Goal: Communication & Community: Answer question/provide support

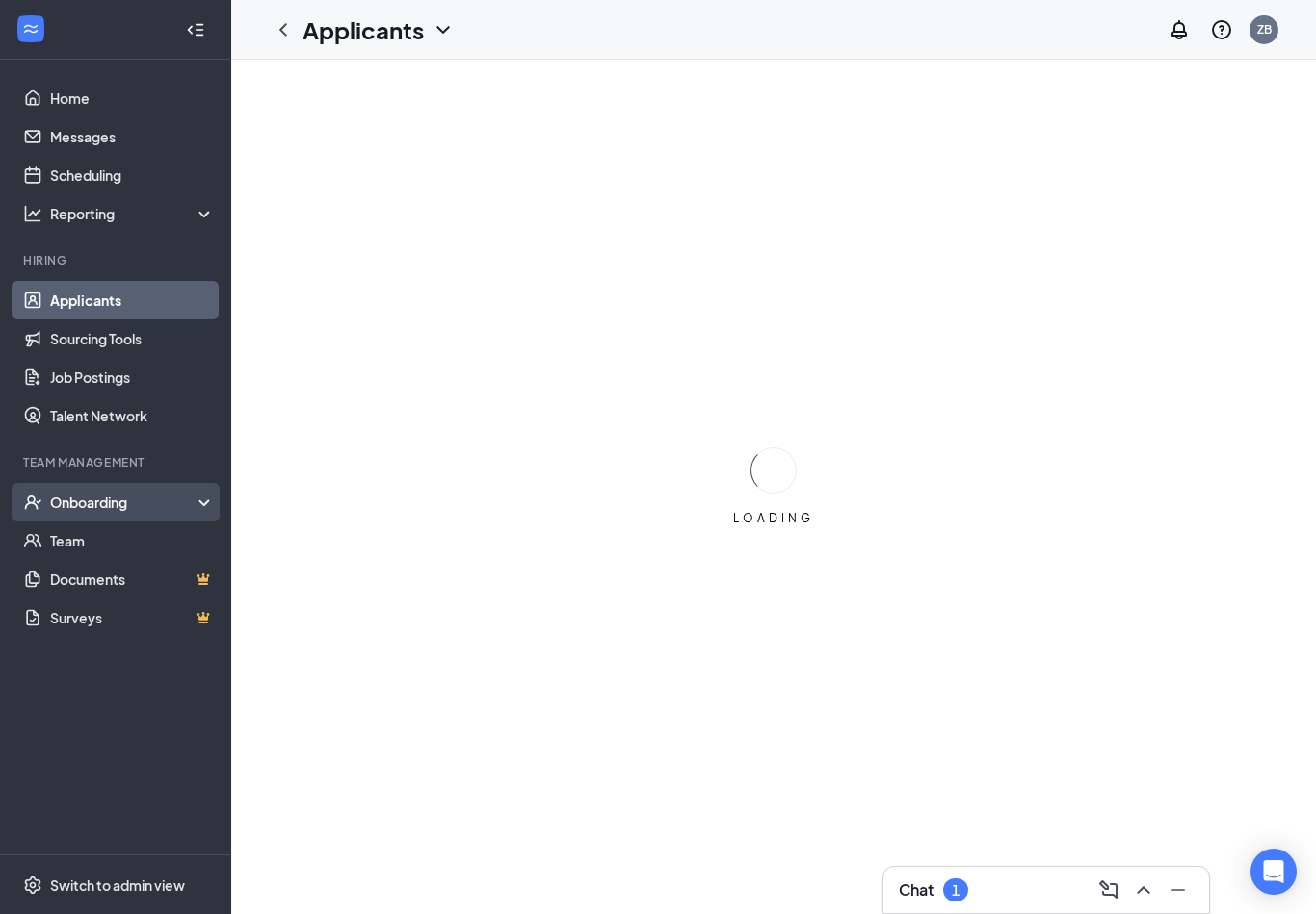
click at [128, 503] on div "Onboarding" at bounding box center [124, 503] width 149 height 20
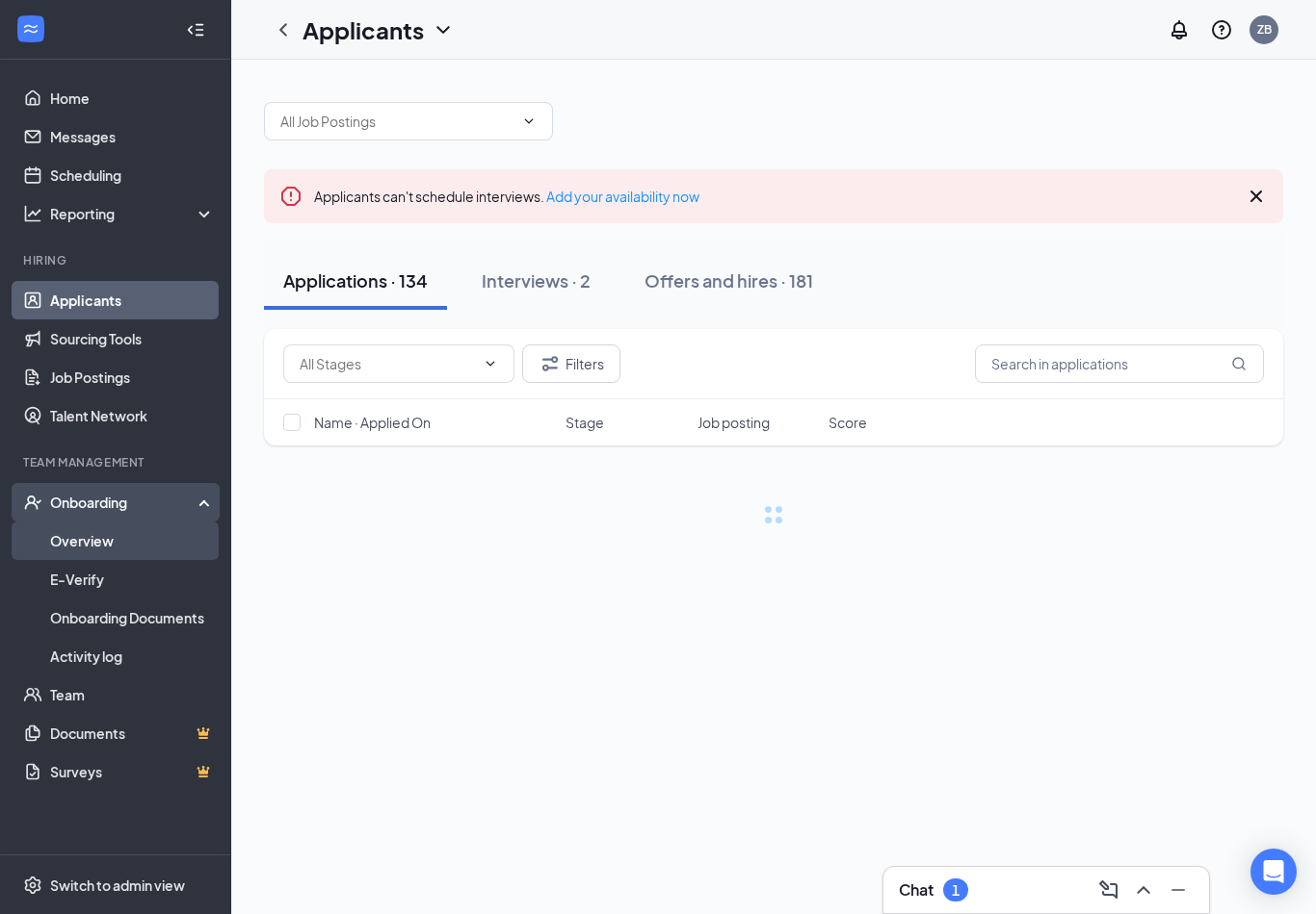
click at [144, 538] on link "Overview" at bounding box center [132, 540] width 165 height 38
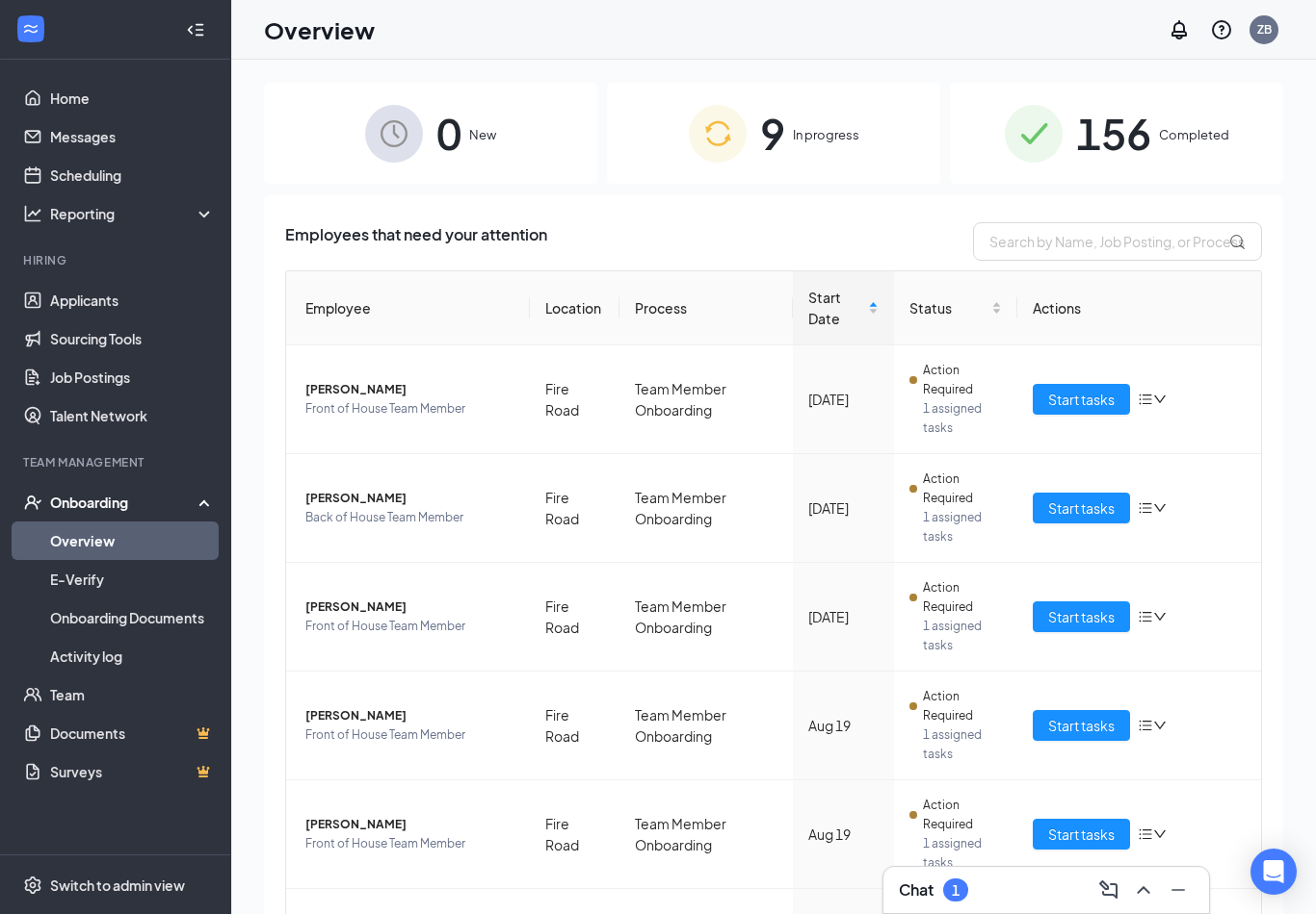
click at [829, 148] on div "9 In progress" at bounding box center [773, 134] width 333 height 102
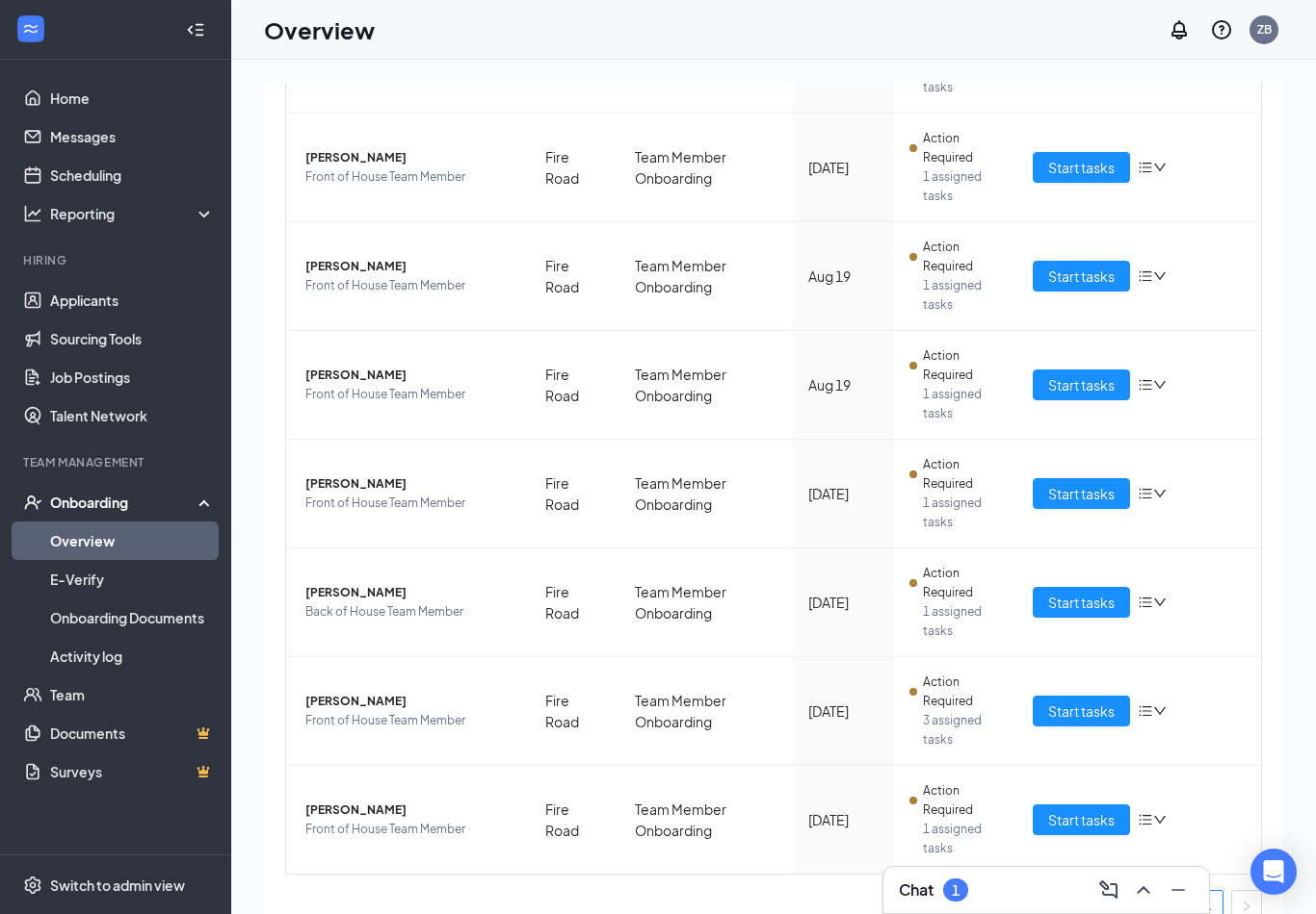
scroll to position [446, 0]
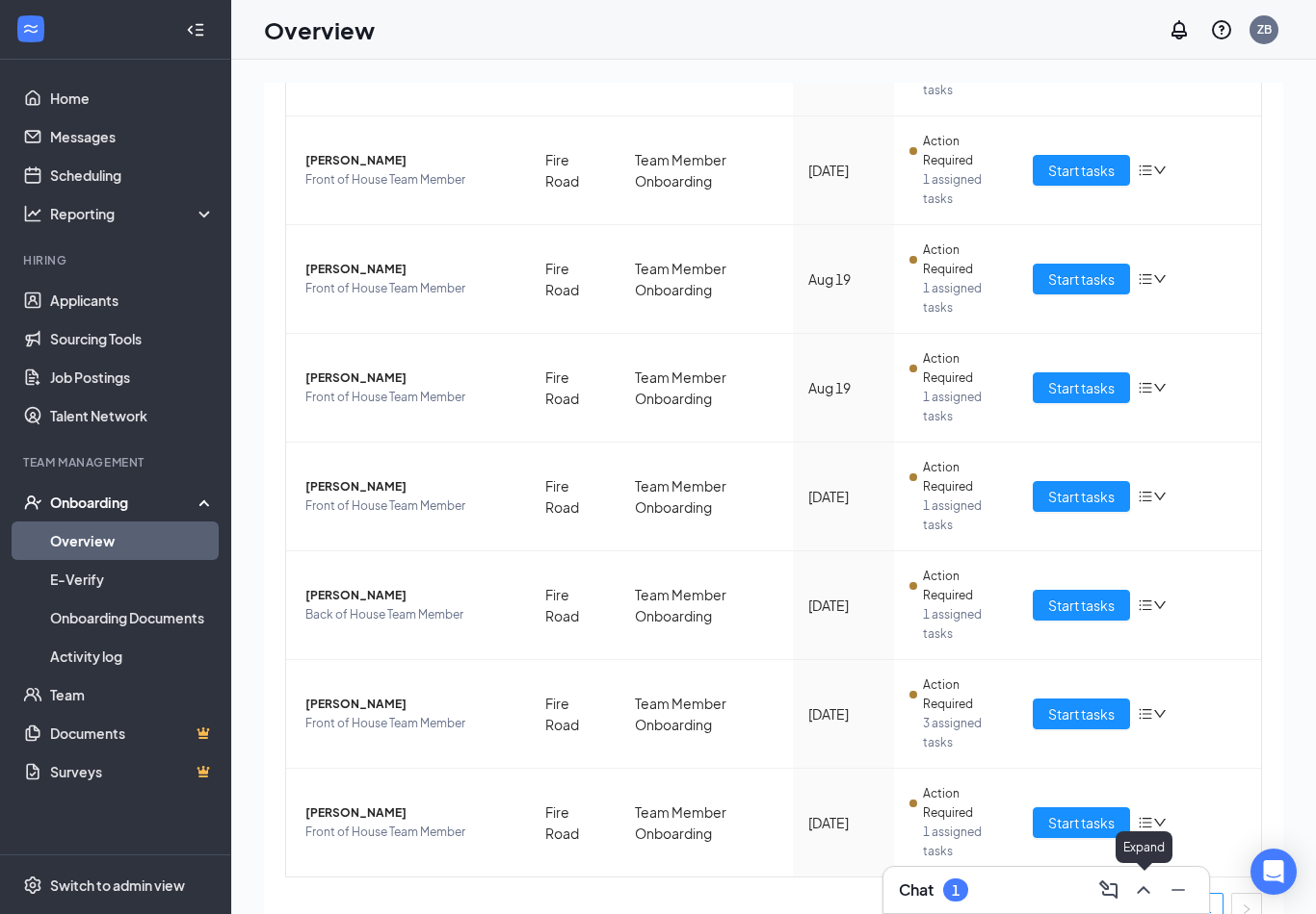
click at [1143, 884] on icon "ChevronUp" at bounding box center [1143, 891] width 23 height 23
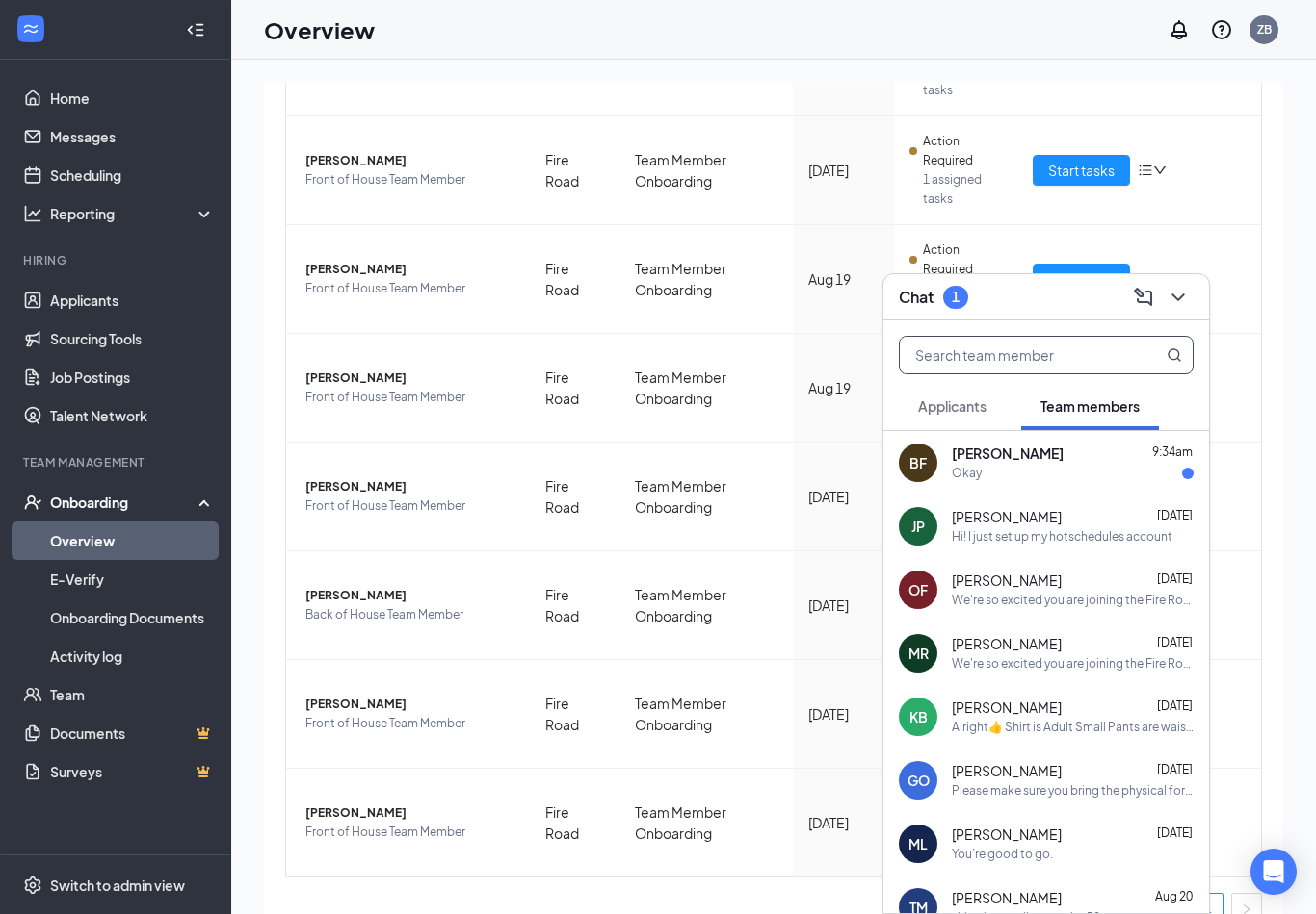
click at [1050, 336] on span at bounding box center [1046, 354] width 295 height 38
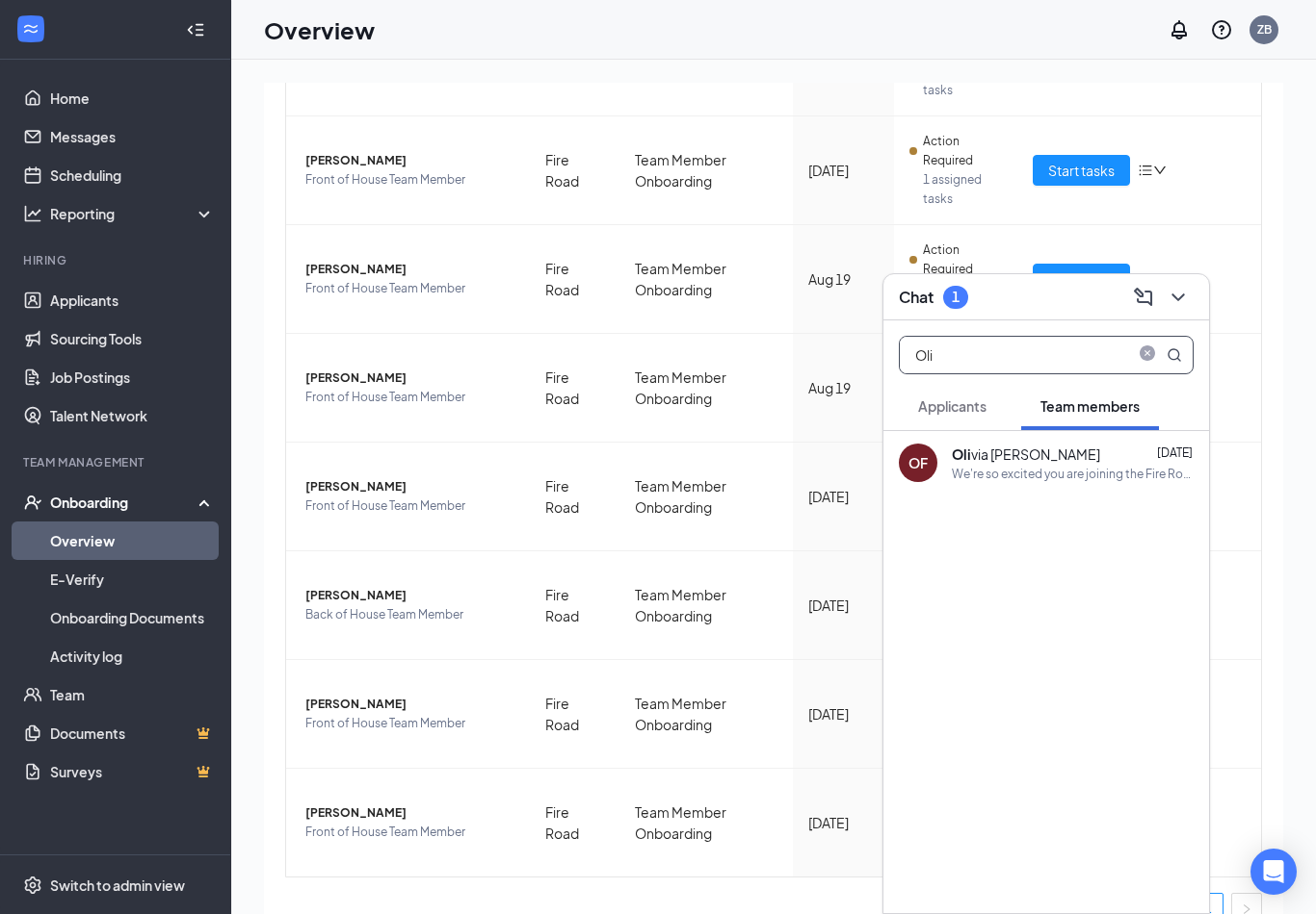
type input "Oli"
click at [1002, 459] on div "Oli via [PERSON_NAME]" at bounding box center [1026, 454] width 149 height 20
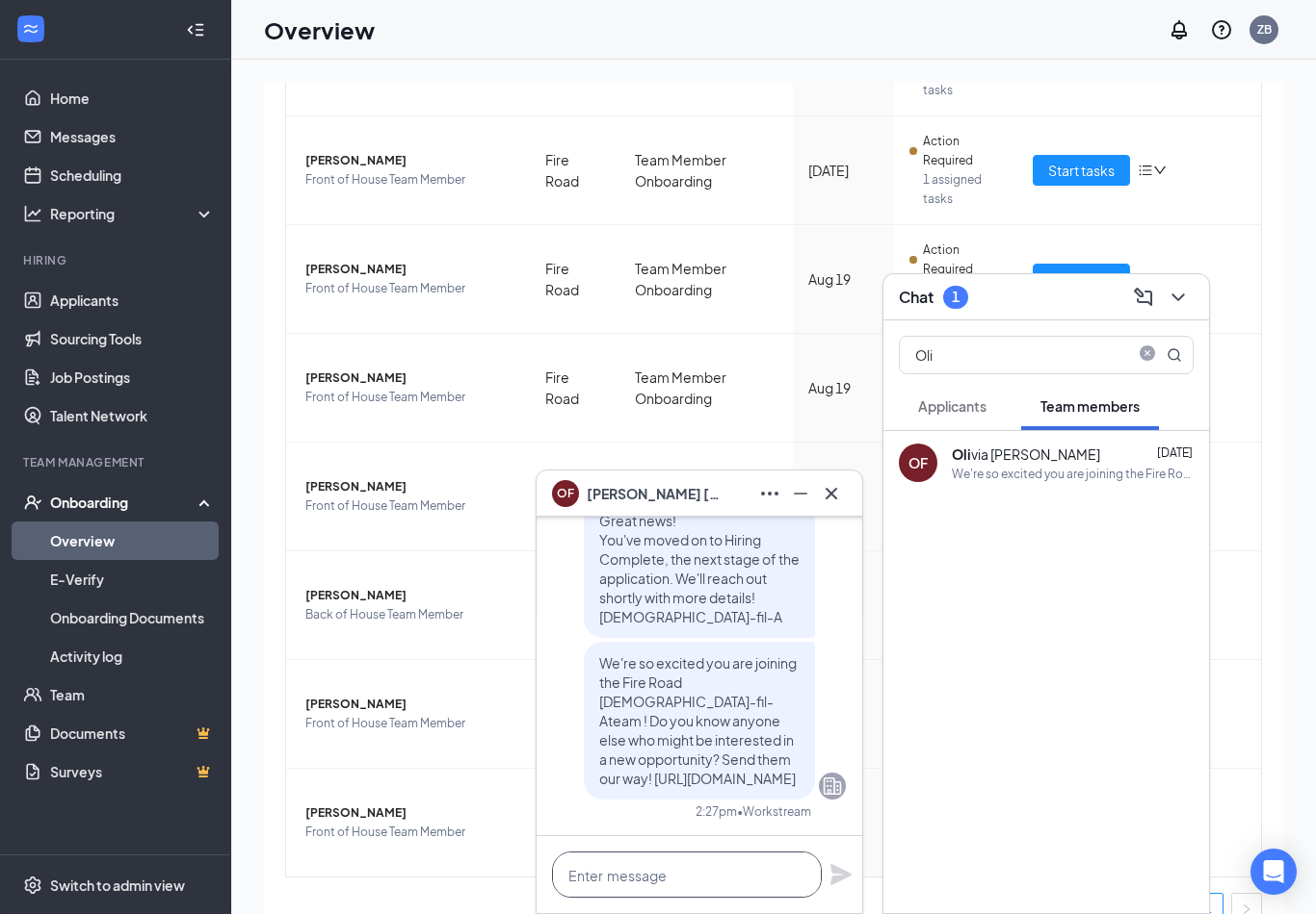
click at [648, 882] on html "Home Messages Scheduling Reporting Hiring Applicants Sourcing Tools Job Posting…" at bounding box center [658, 457] width 1316 height 914
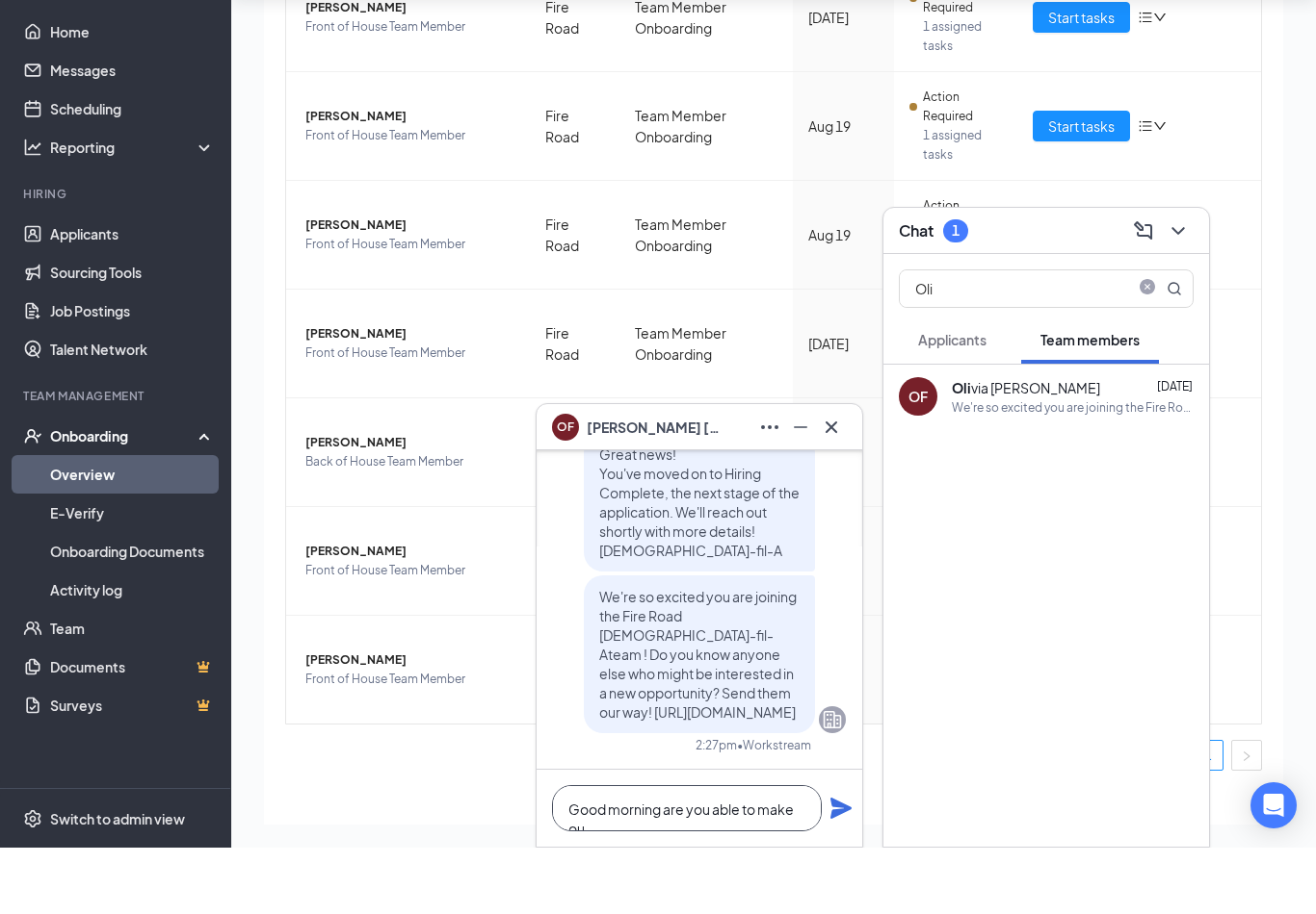
scroll to position [1, 0]
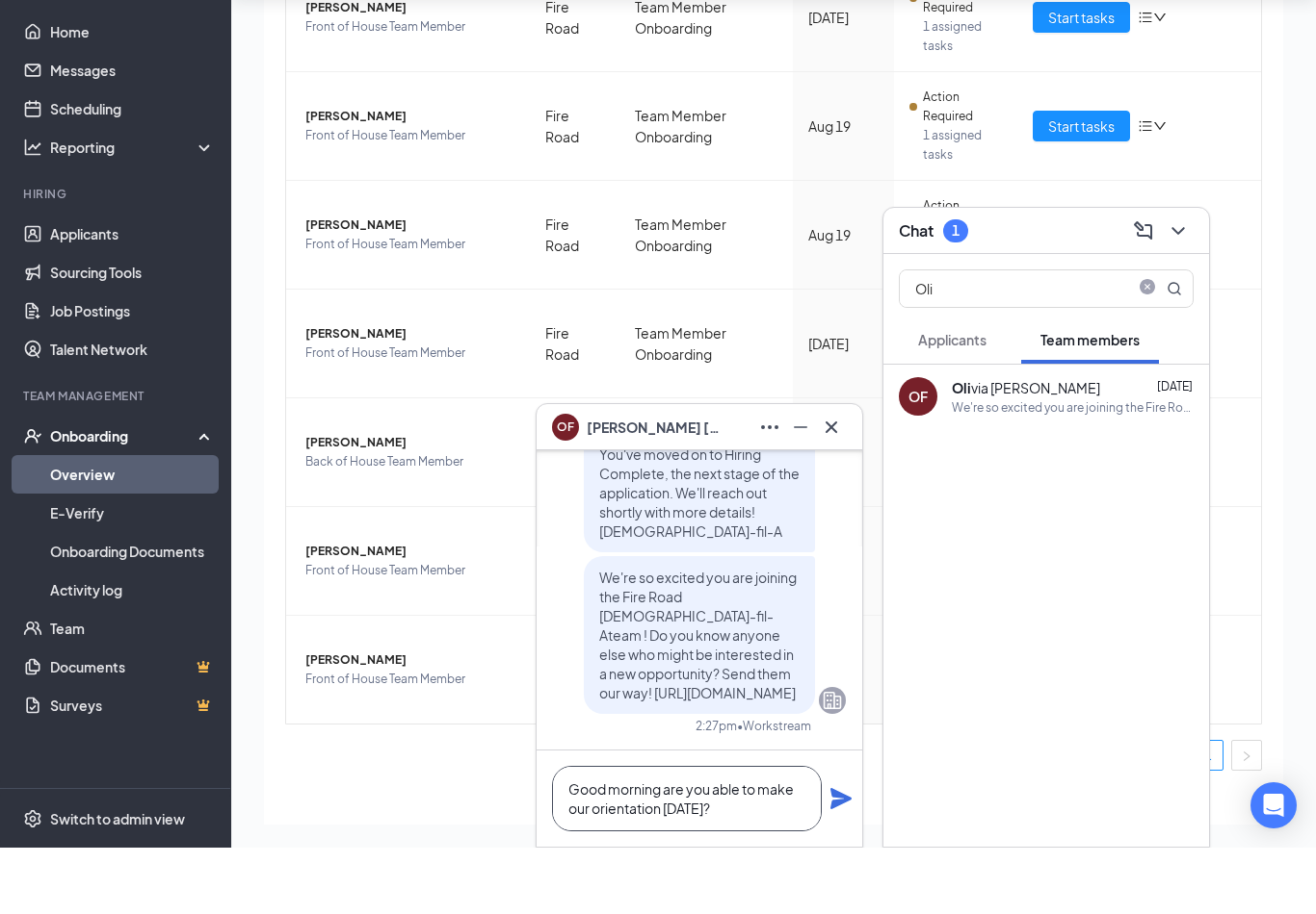
type textarea "Good morning are you able to make our orientation [DATE]?"
click at [832, 854] on icon "Plane" at bounding box center [841, 865] width 21 height 21
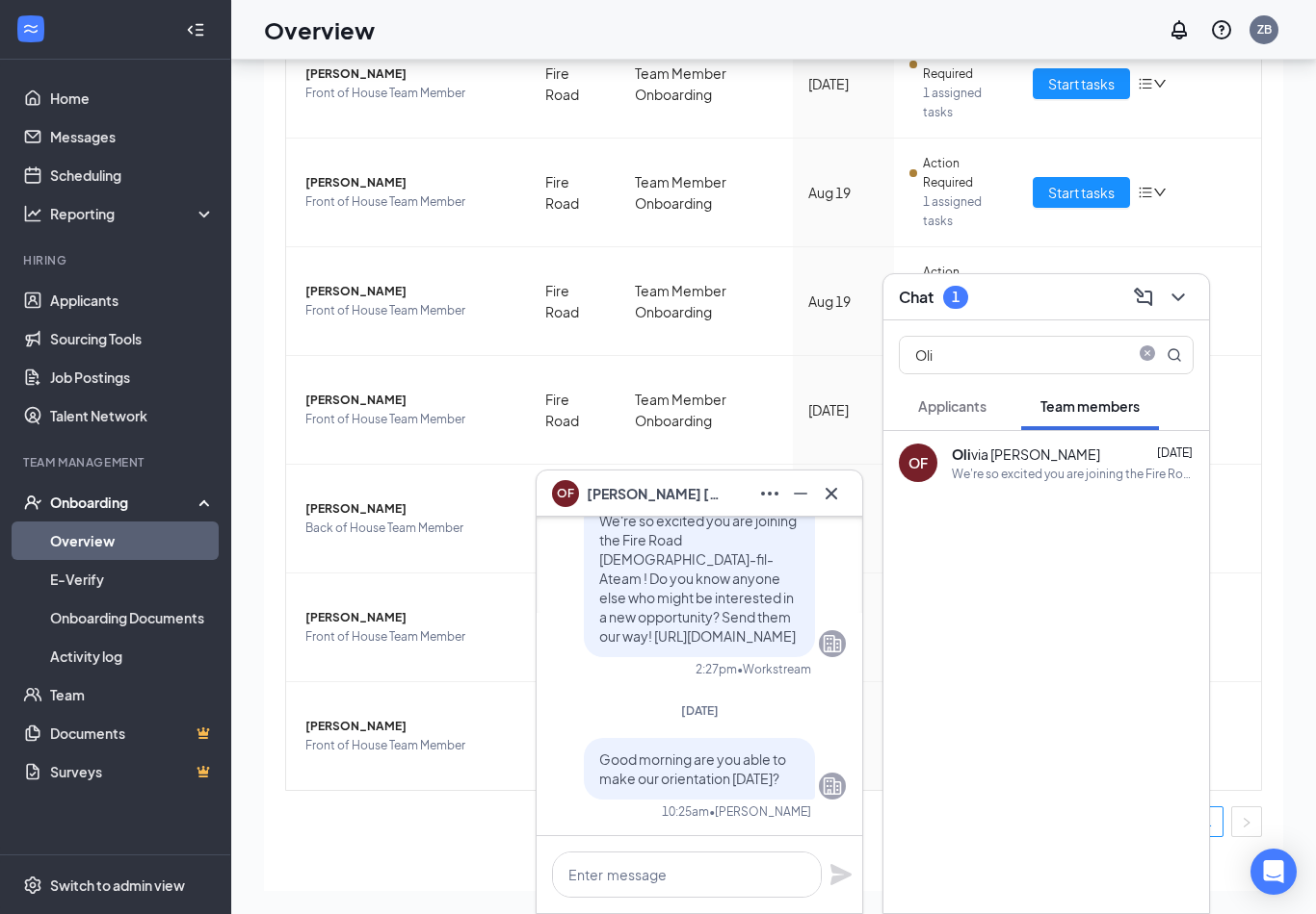
scroll to position [0, 0]
click at [840, 503] on icon "Cross" at bounding box center [831, 494] width 23 height 23
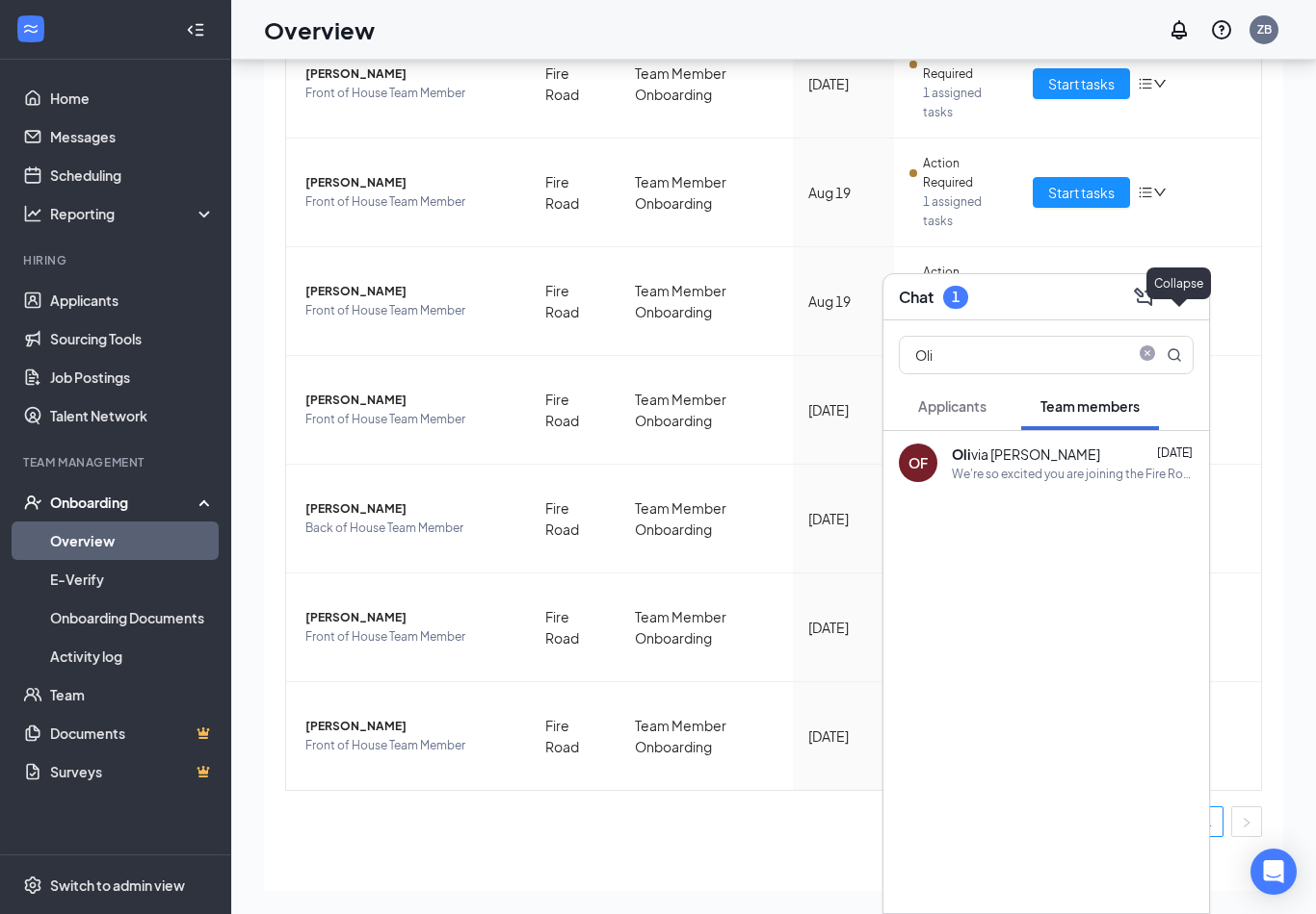
click at [1177, 292] on icon "ChevronDown" at bounding box center [1178, 298] width 23 height 23
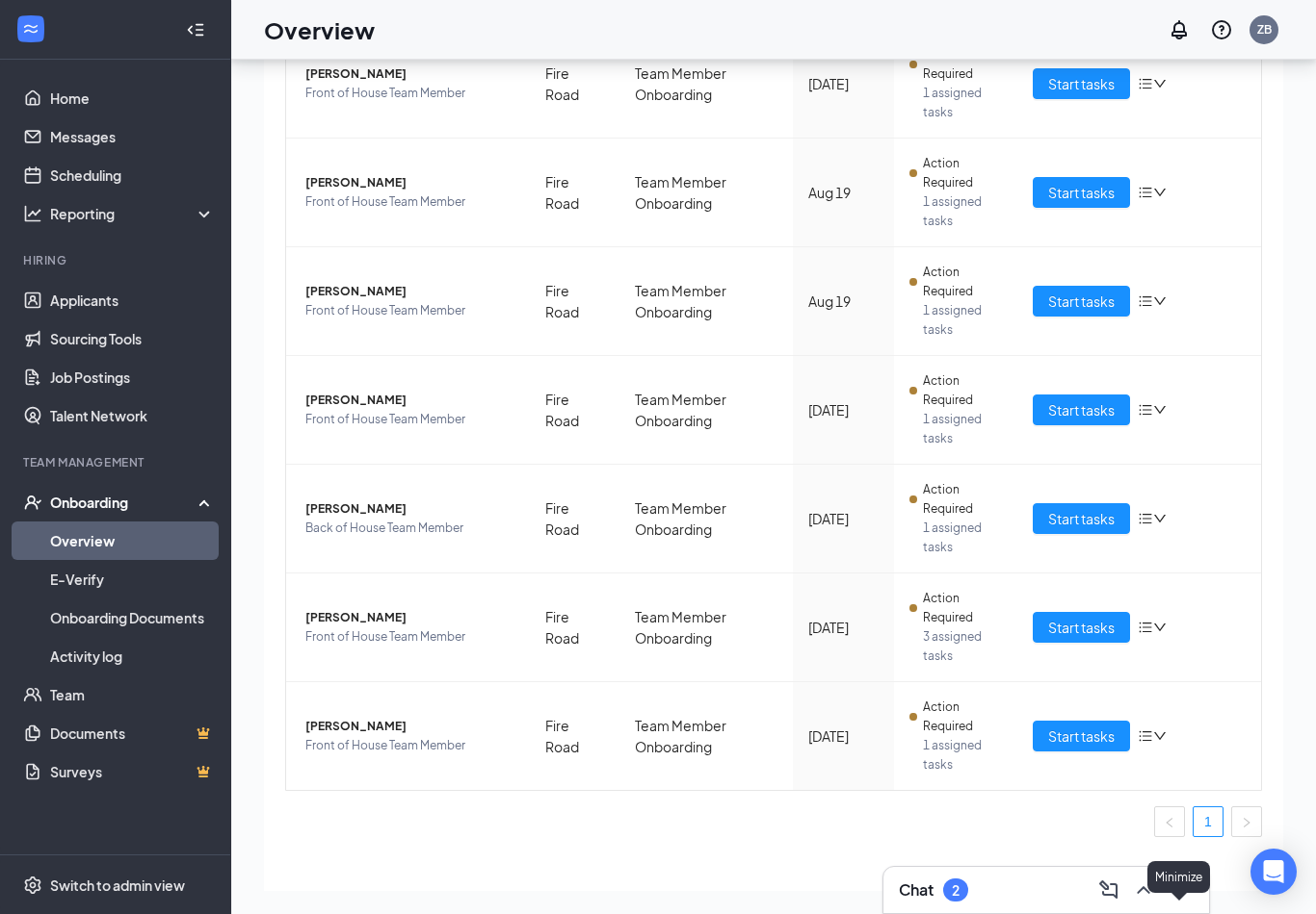
click at [1151, 897] on icon "ChevronUp" at bounding box center [1143, 891] width 23 height 23
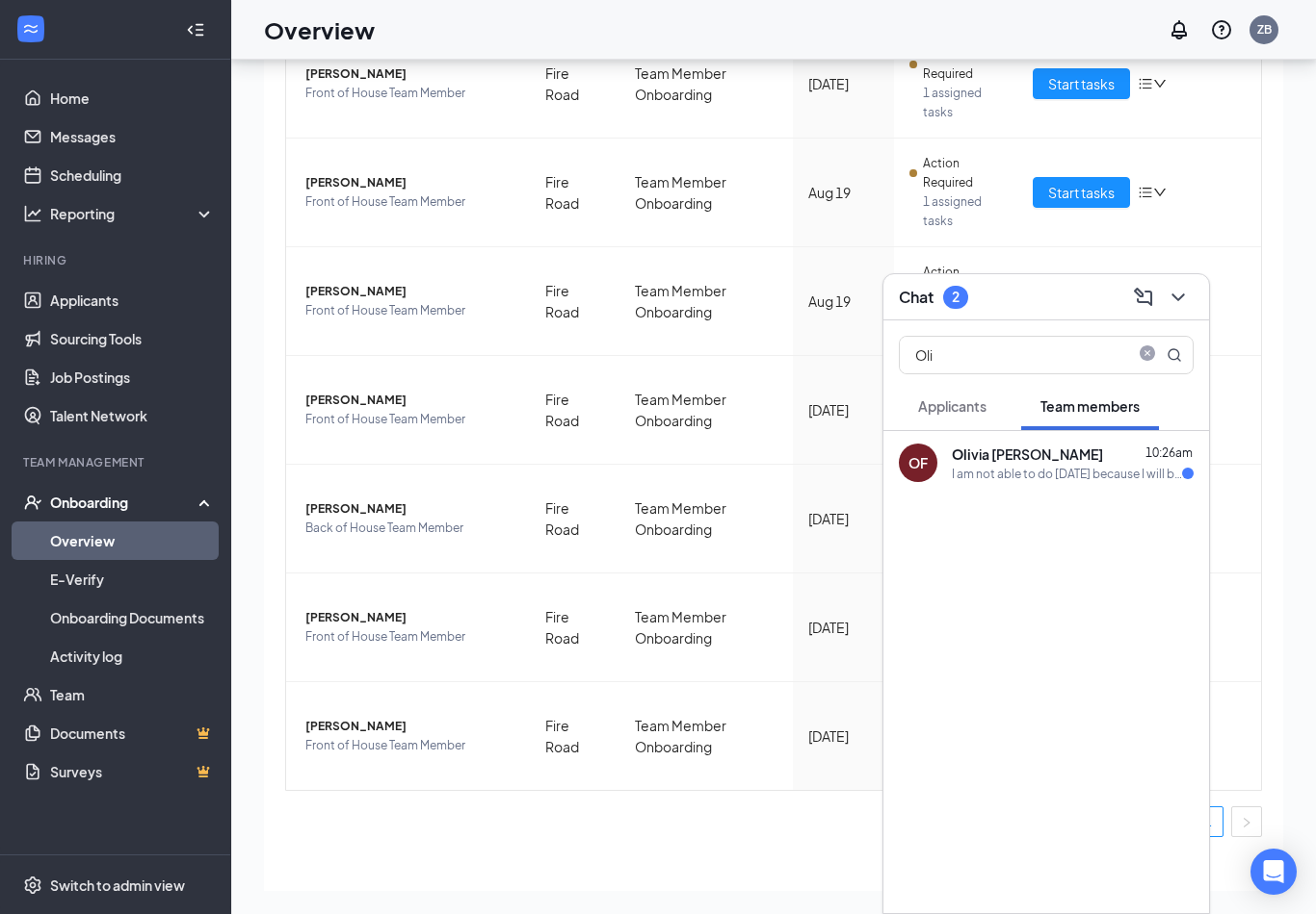
click at [1065, 466] on div "I am not able to do [DATE] because I will be at my other job are there any othe…" at bounding box center [1067, 474] width 231 height 17
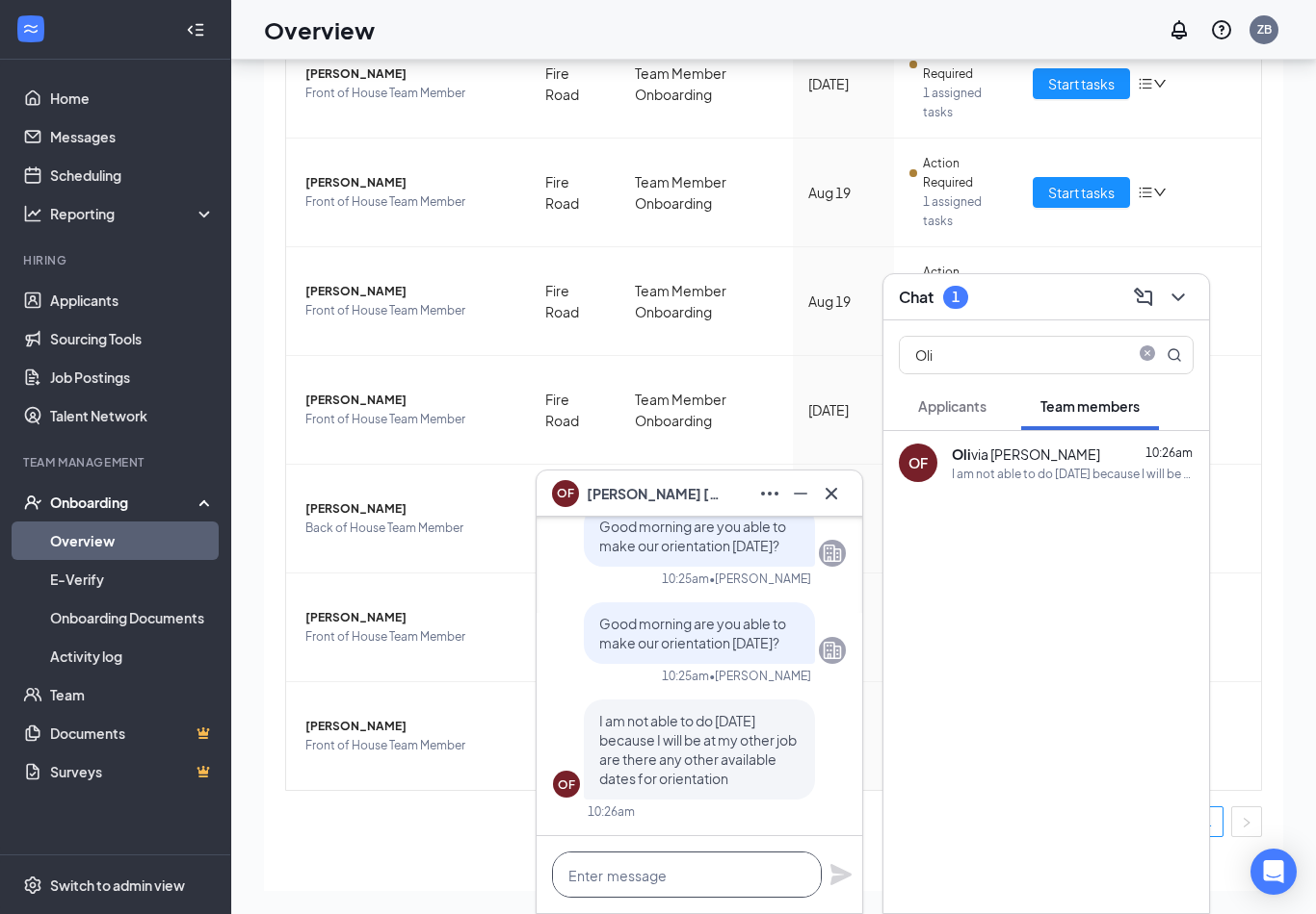
click at [742, 828] on html "Home Messages Scheduling Reporting Hiring Applicants Sourcing Tools Job Posting…" at bounding box center [658, 370] width 1316 height 914
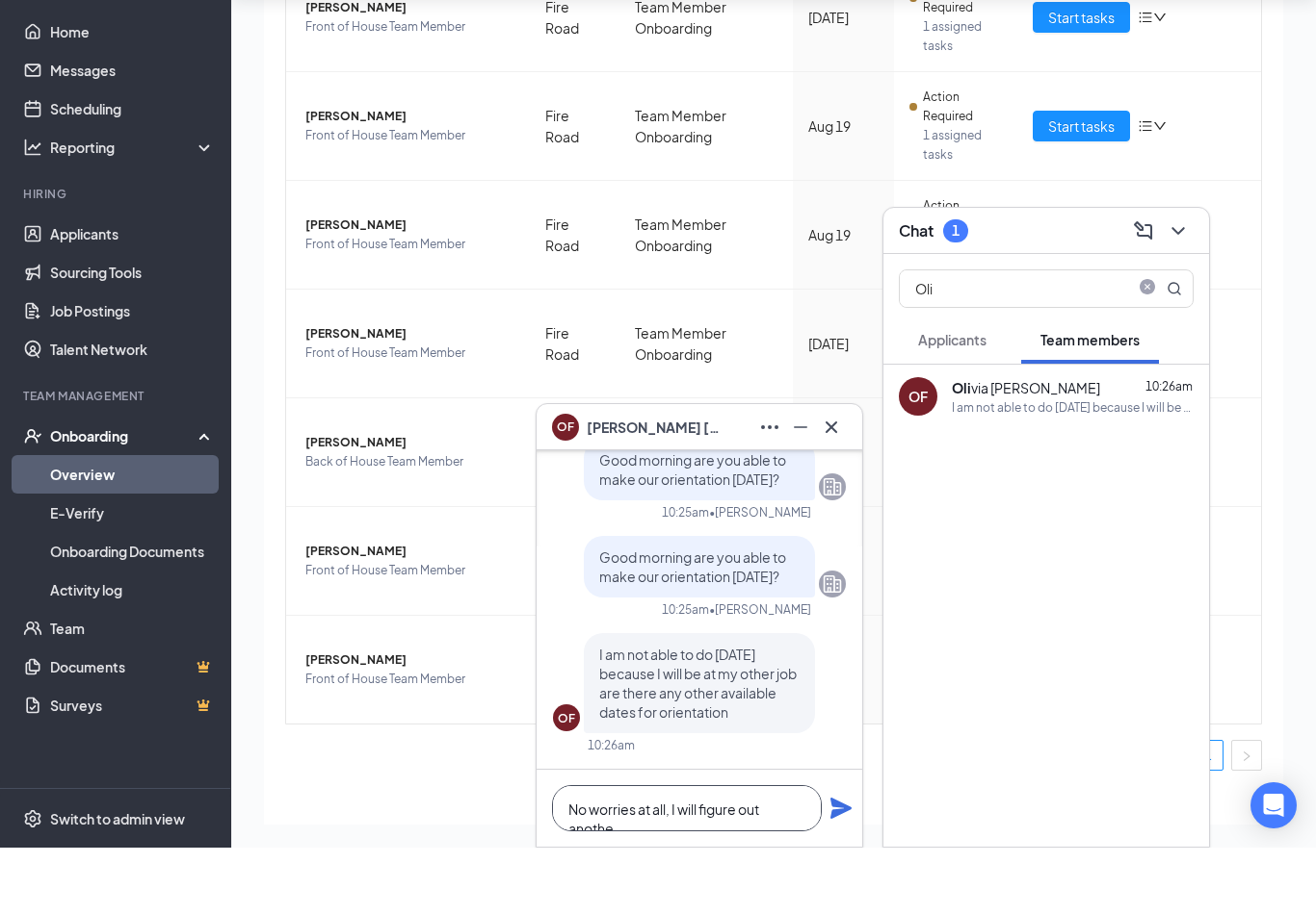
scroll to position [1, 0]
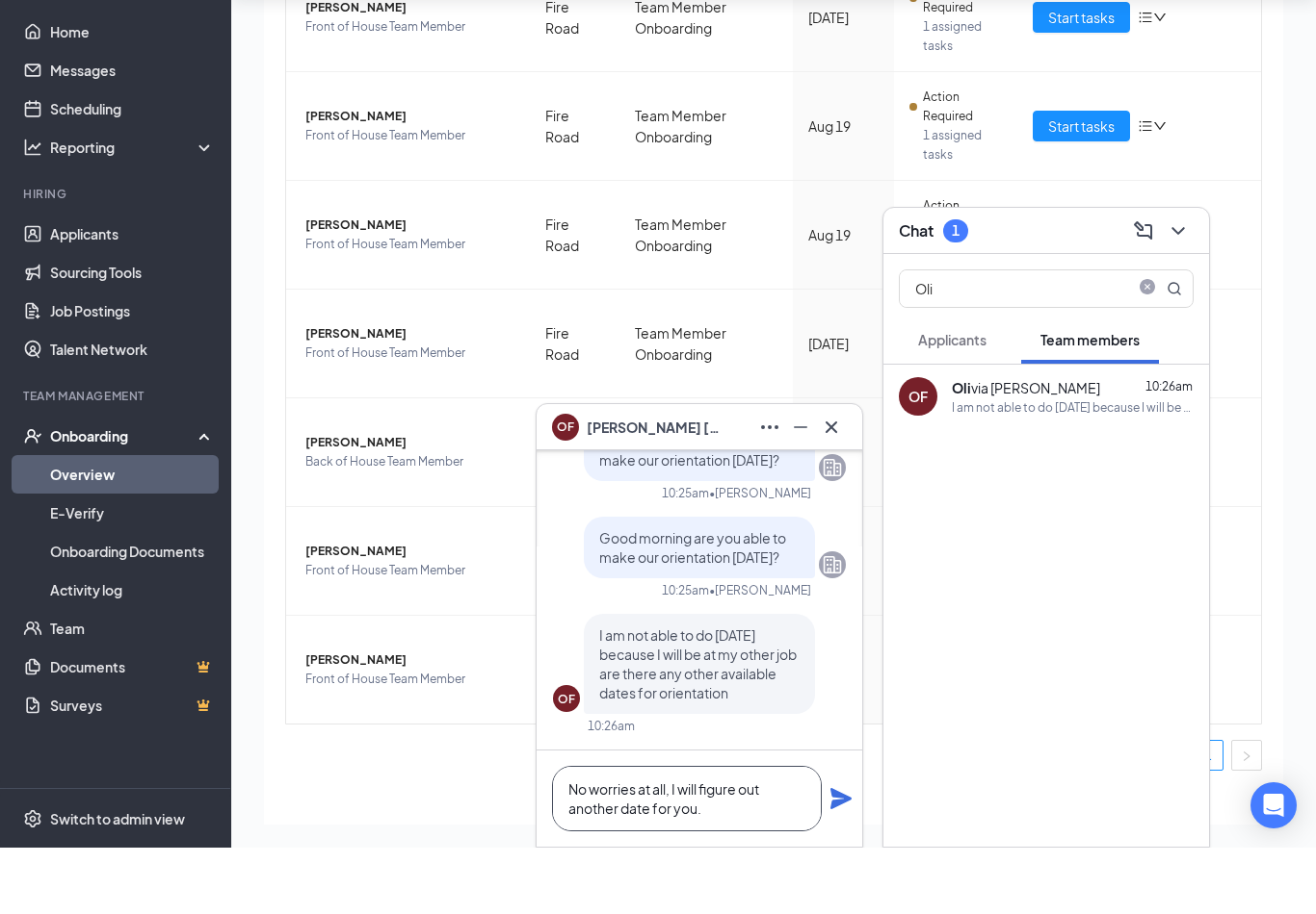
type textarea "No worries at all, I will figure out another date for you."
click at [843, 853] on icon "Plane" at bounding box center [841, 865] width 23 height 23
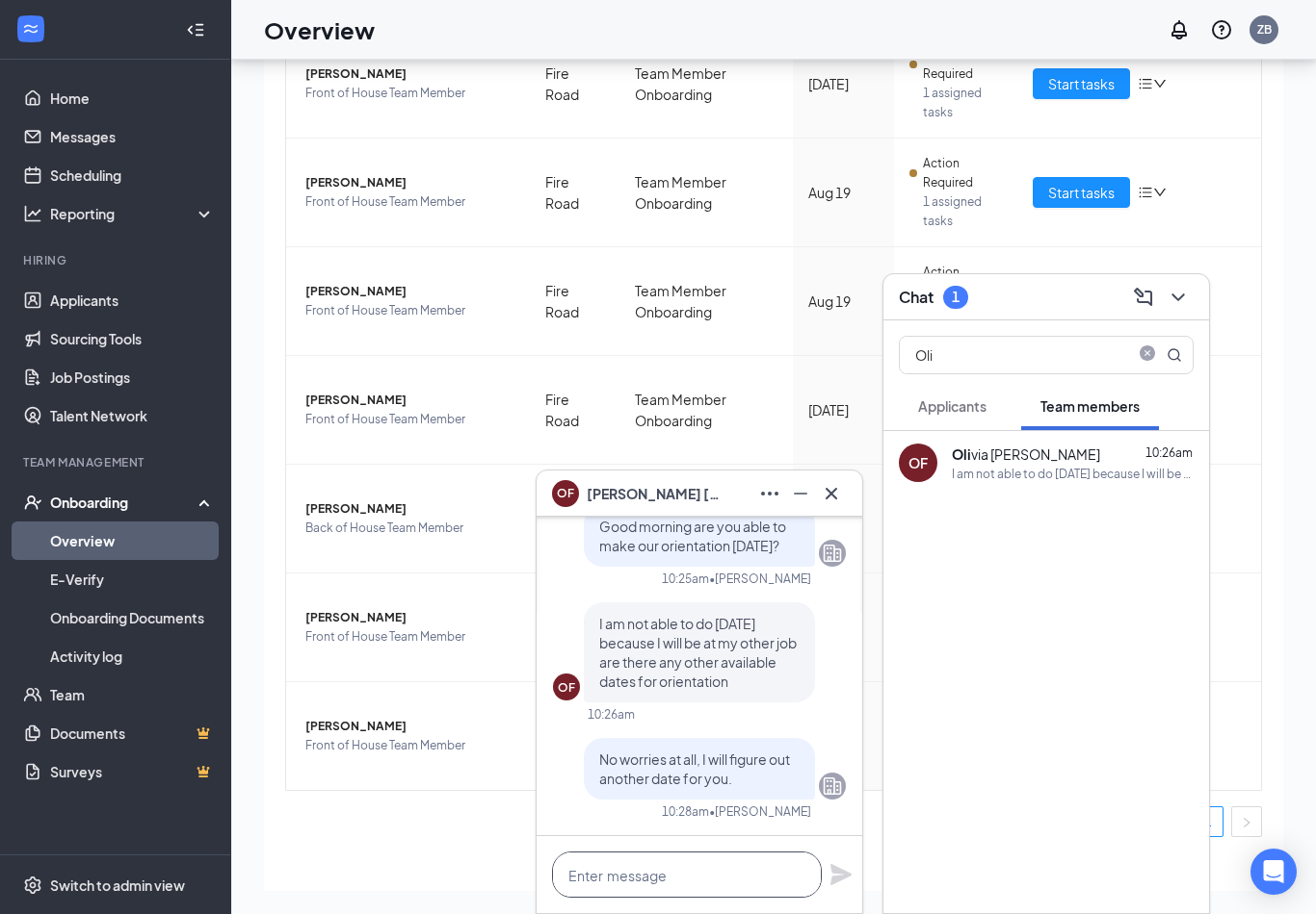
drag, startPoint x: 688, startPoint y: 890, endPoint x: -1, endPoint y: -184, distance: 1276.0
click at [0, 0] on html "Home Messages Scheduling Reporting Hiring Applicants Sourcing Tools Job Posting…" at bounding box center [658, 370] width 1316 height 914
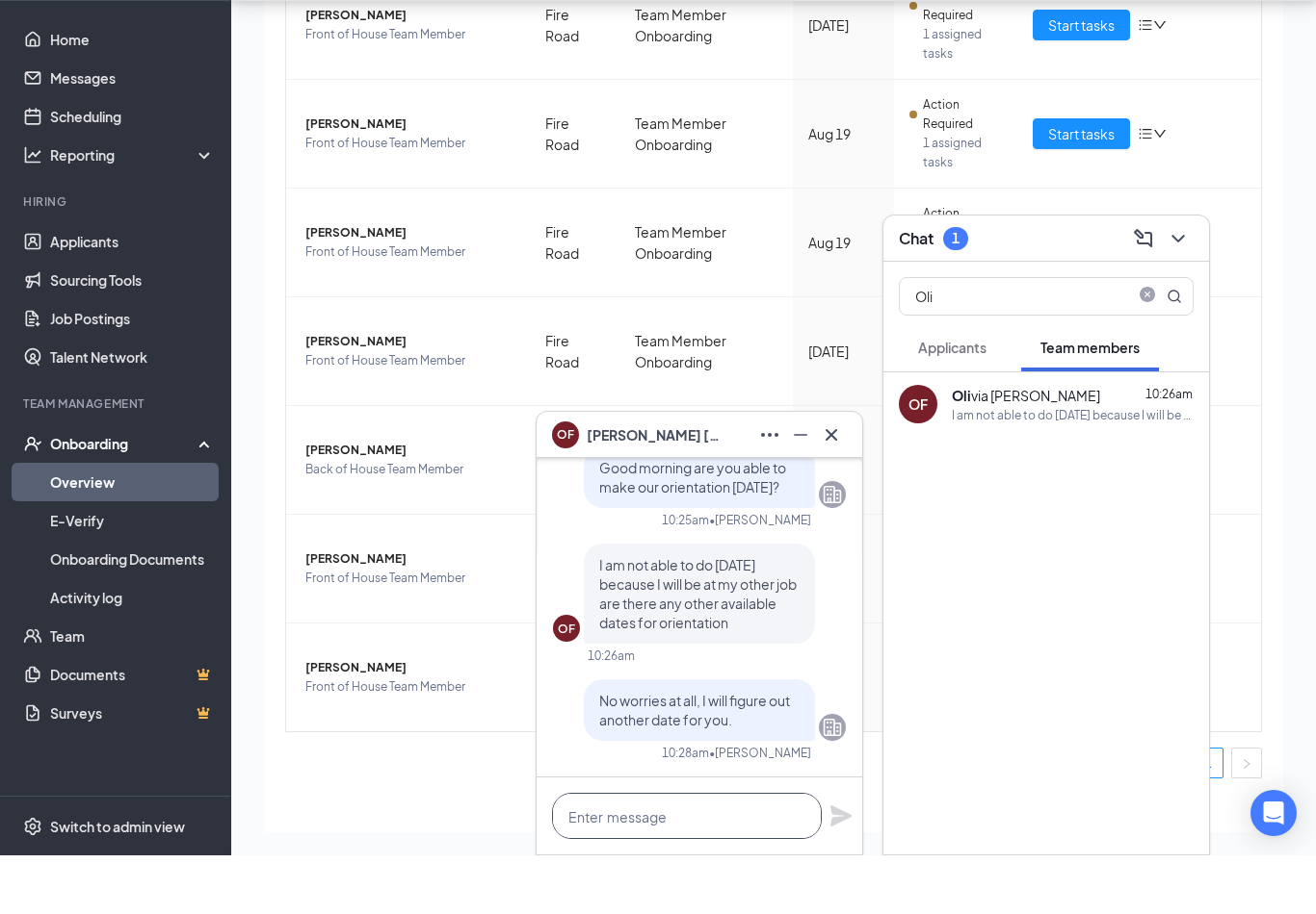
click at [752, 852] on textarea at bounding box center [687, 874] width 270 height 46
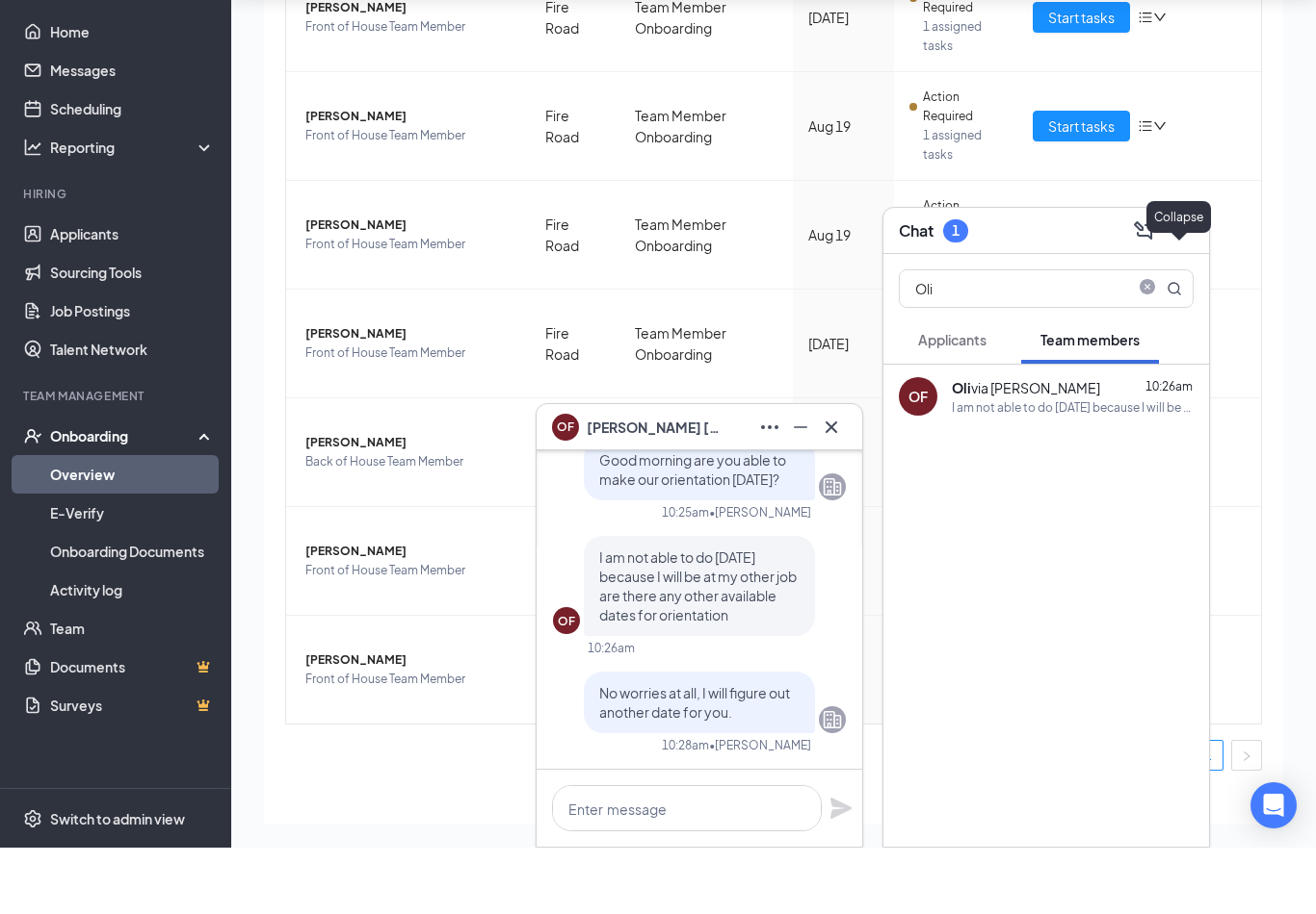
click at [1184, 286] on icon "ChevronDown" at bounding box center [1178, 298] width 23 height 23
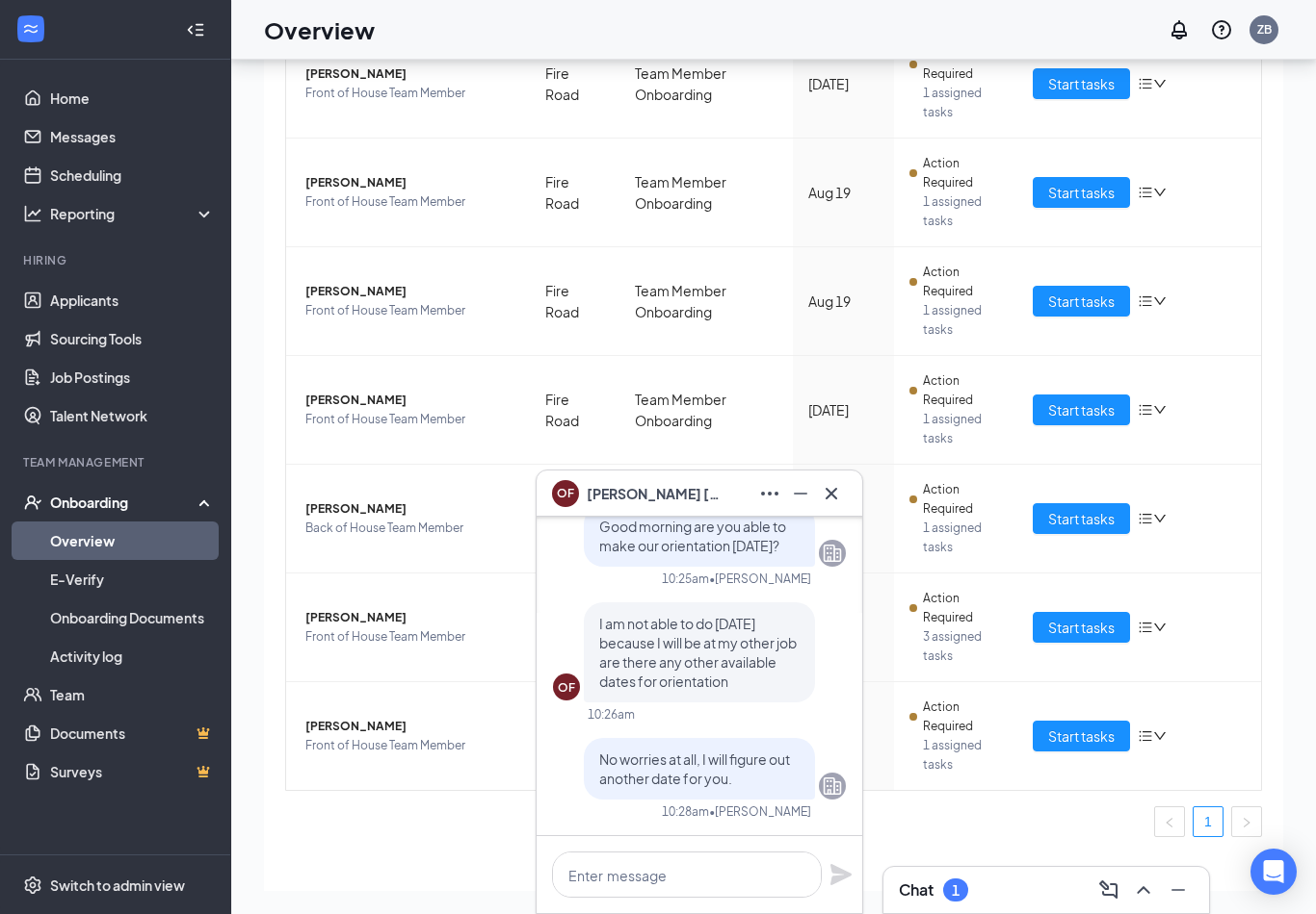
click at [833, 509] on div "OF [PERSON_NAME]" at bounding box center [699, 493] width 325 height 46
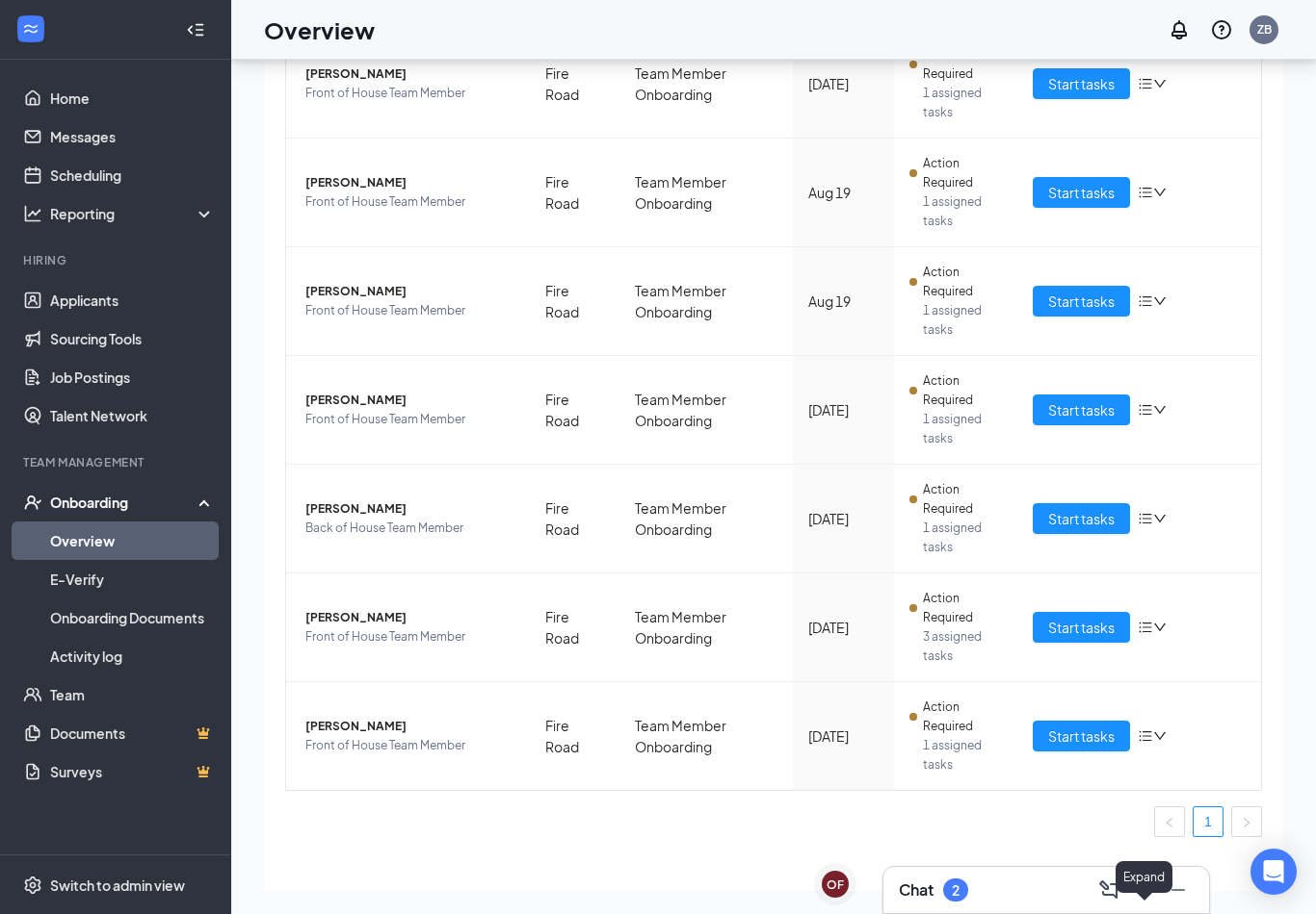
click at [1135, 892] on icon "ChevronUp" at bounding box center [1143, 891] width 23 height 23
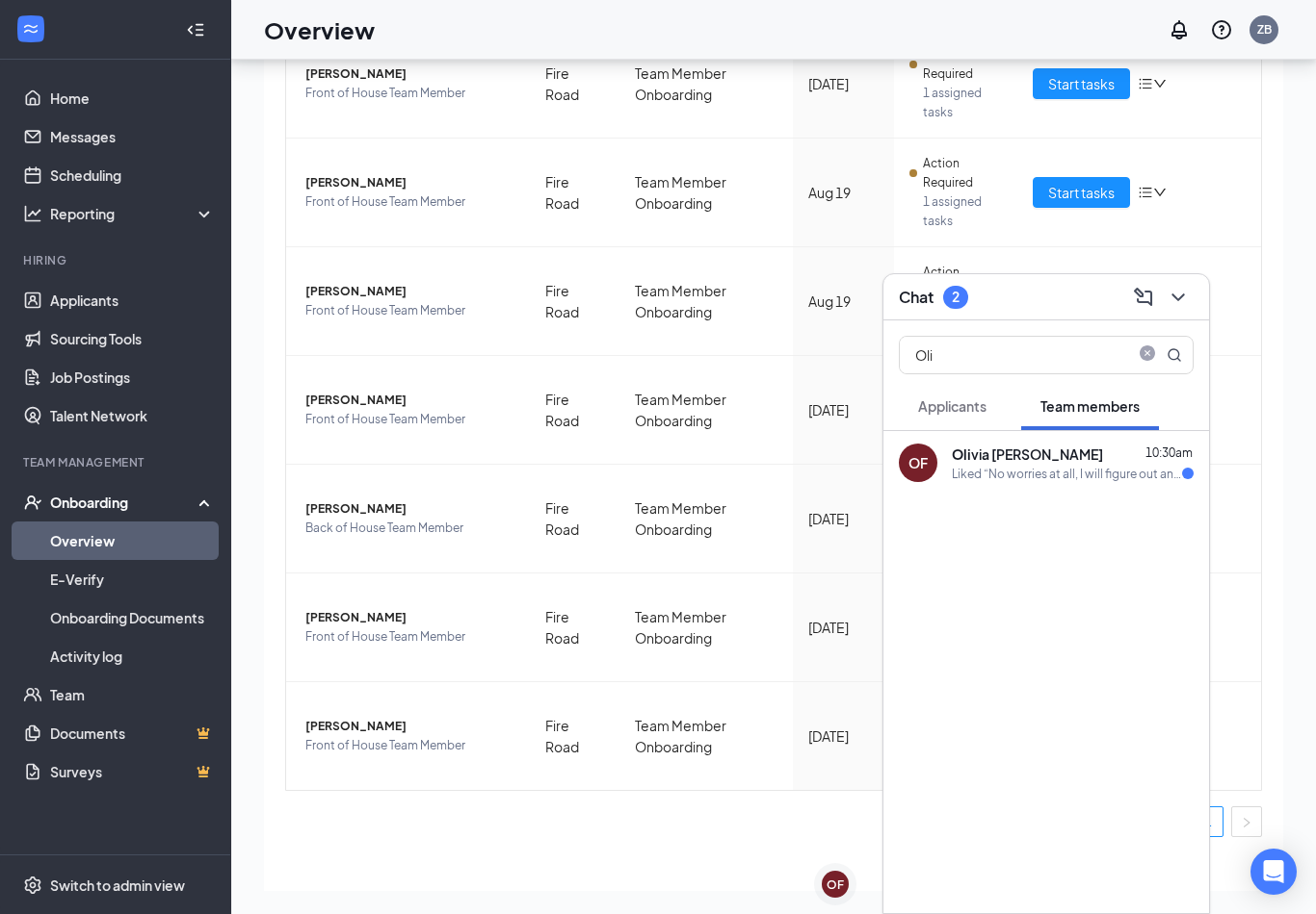
click at [957, 407] on span "Applicants" at bounding box center [952, 406] width 68 height 18
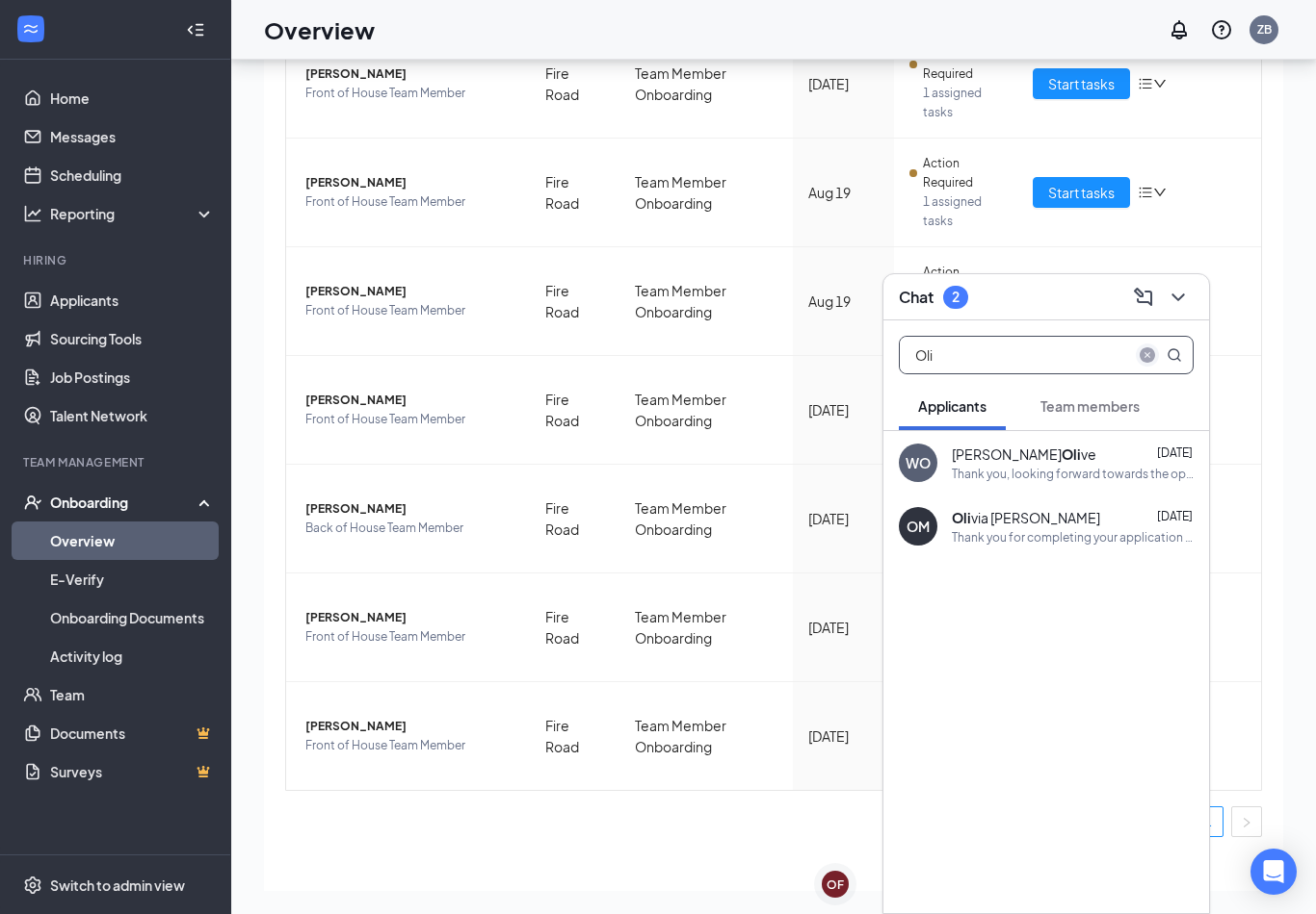
click at [1146, 362] on icon "close-circle" at bounding box center [1147, 355] width 16 height 16
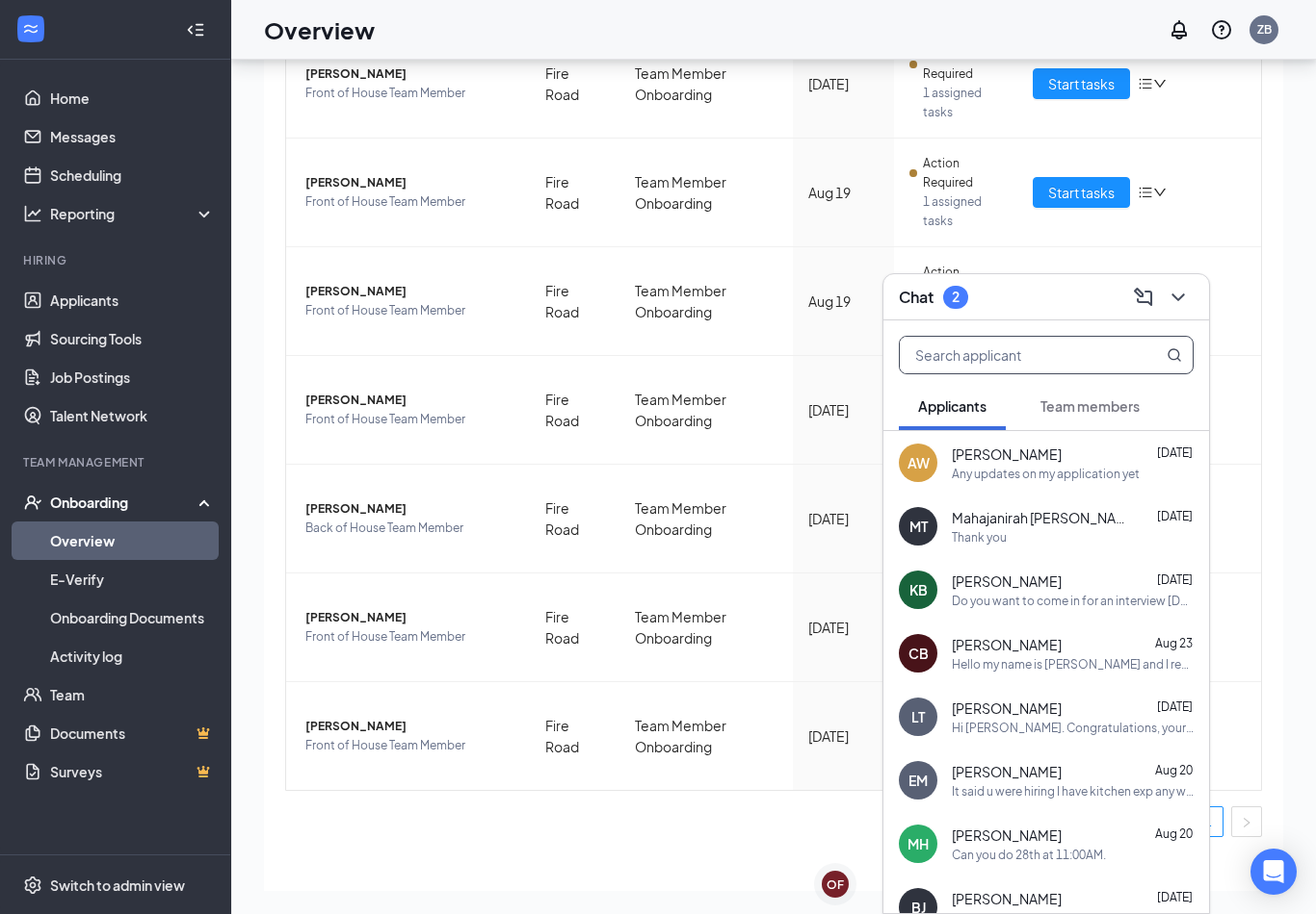
click at [1051, 412] on span "Team members" at bounding box center [1090, 406] width 100 height 18
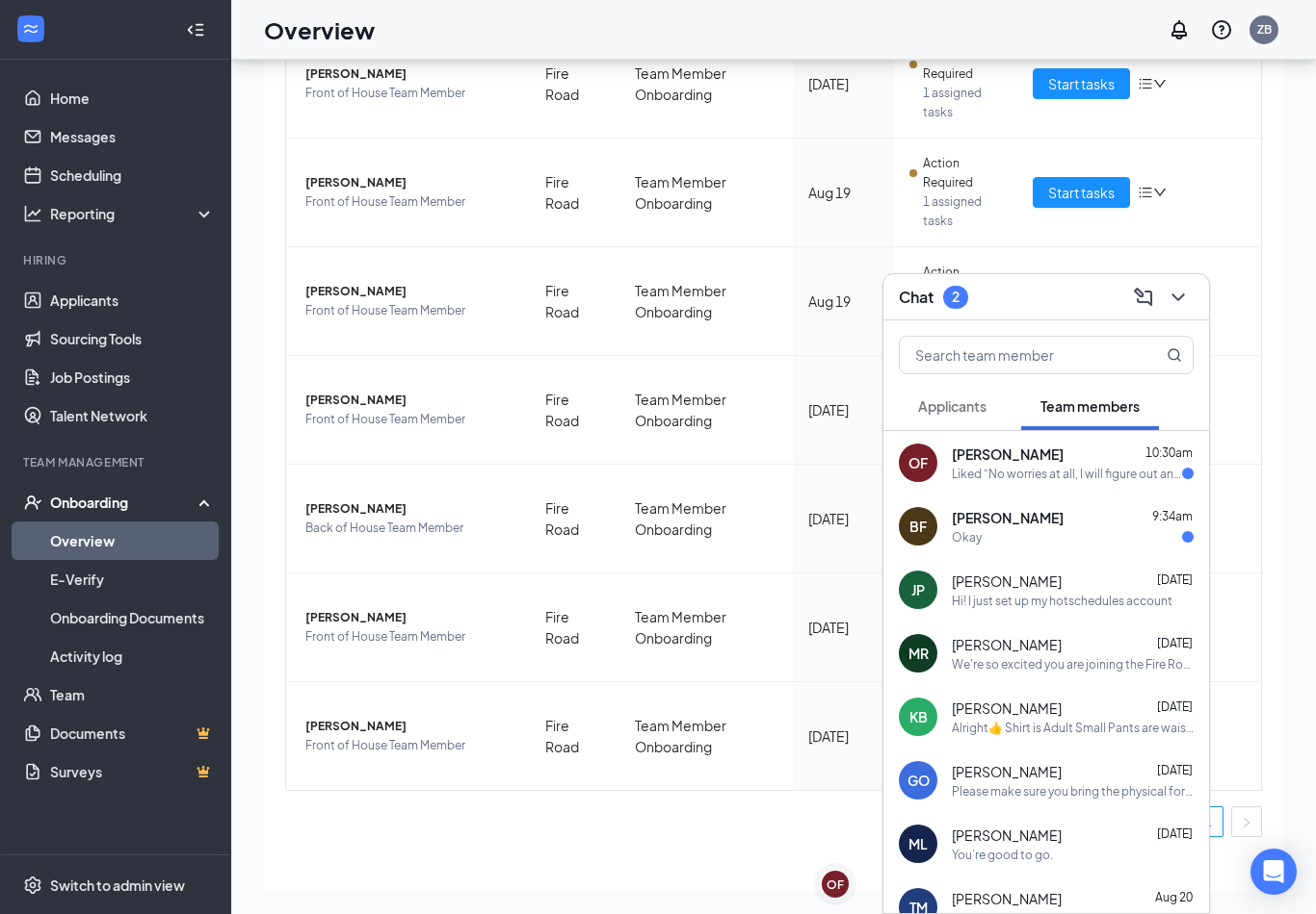
click at [1027, 468] on div "Liked “No worries at all, I will figure out another date for you.”" at bounding box center [1067, 474] width 231 height 17
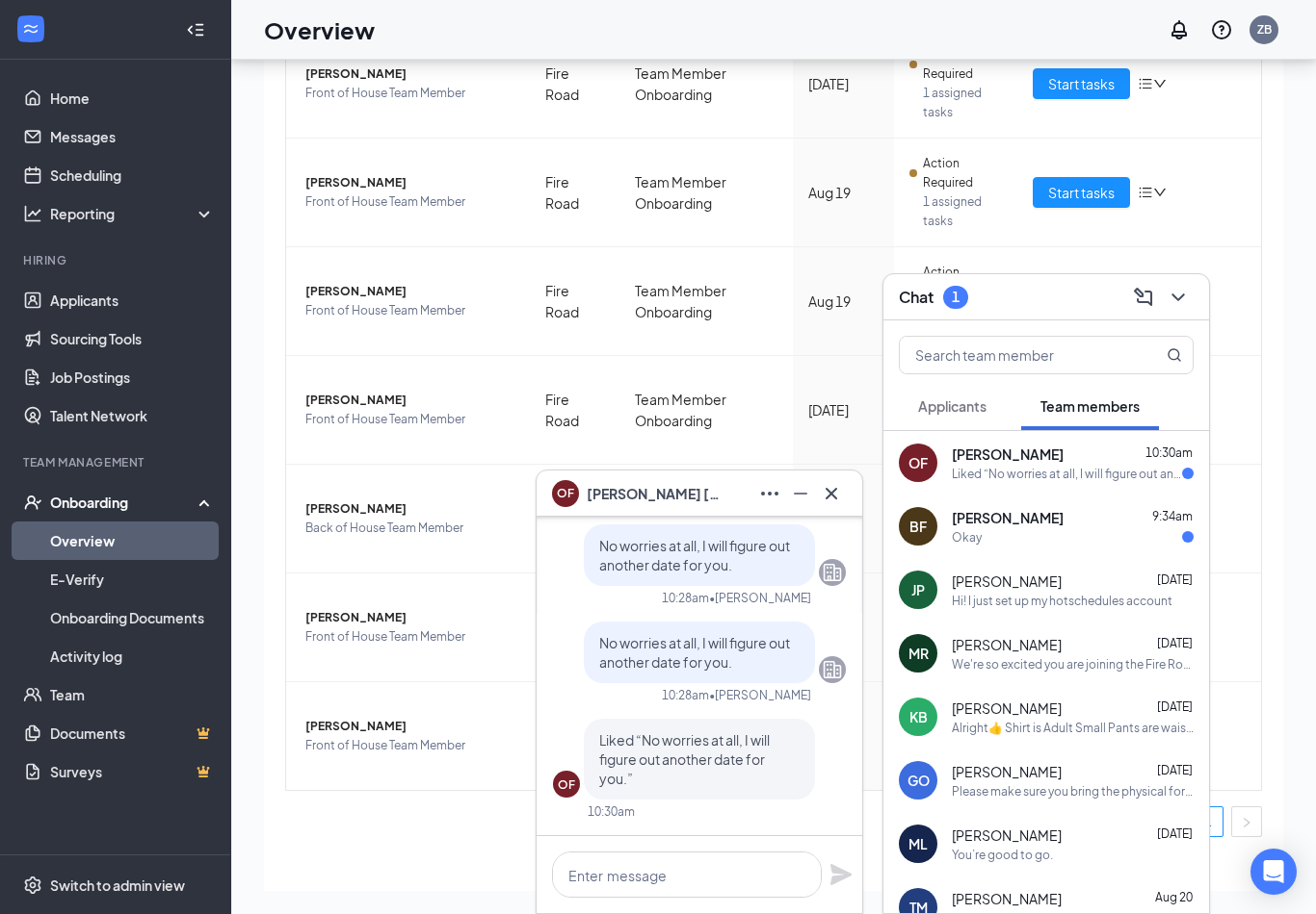
click at [1014, 531] on div "Okay" at bounding box center [1072, 537] width 241 height 17
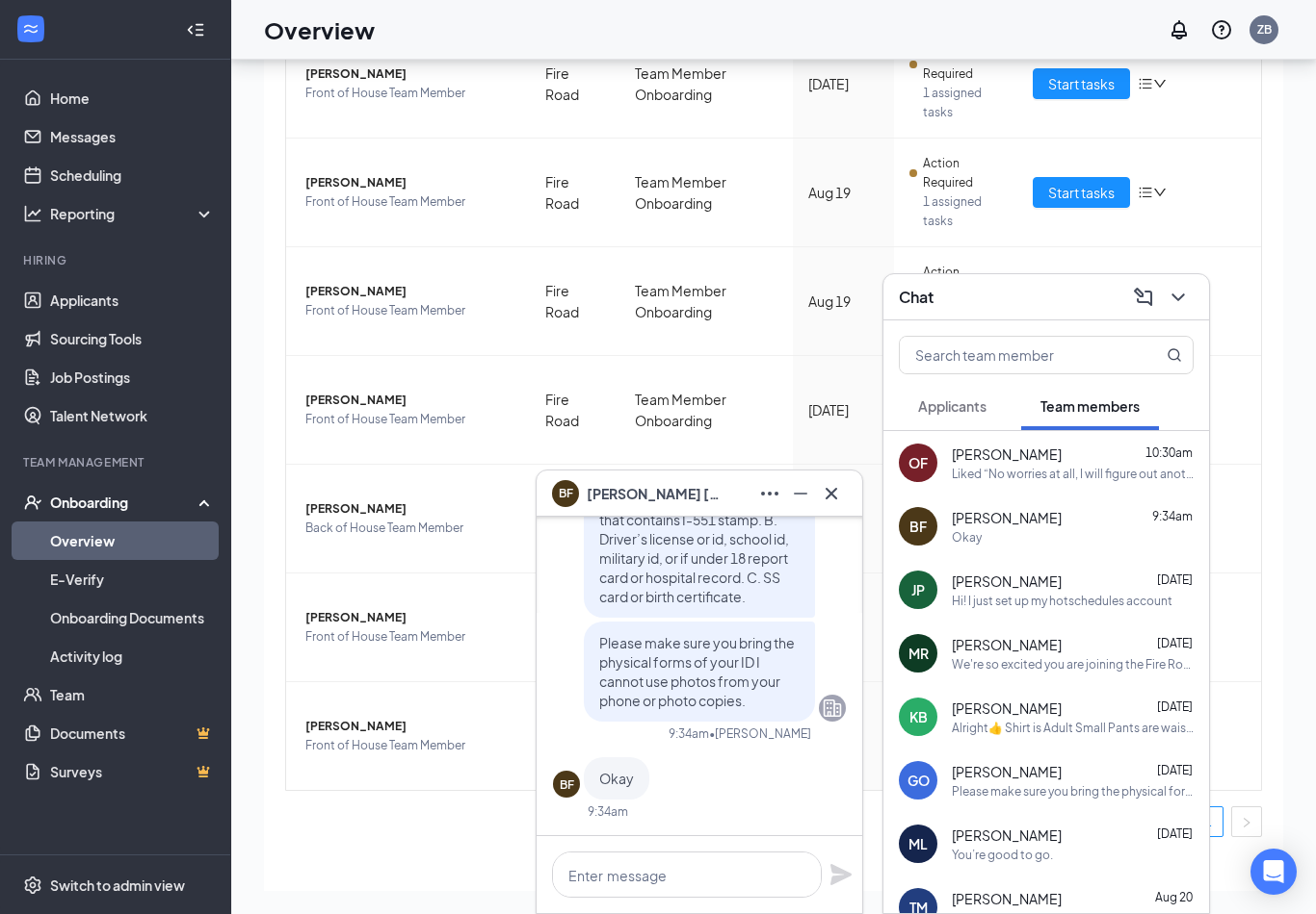
click at [1007, 534] on div "Okay" at bounding box center [1072, 537] width 241 height 17
click at [837, 485] on icon "Cross" at bounding box center [831, 494] width 23 height 23
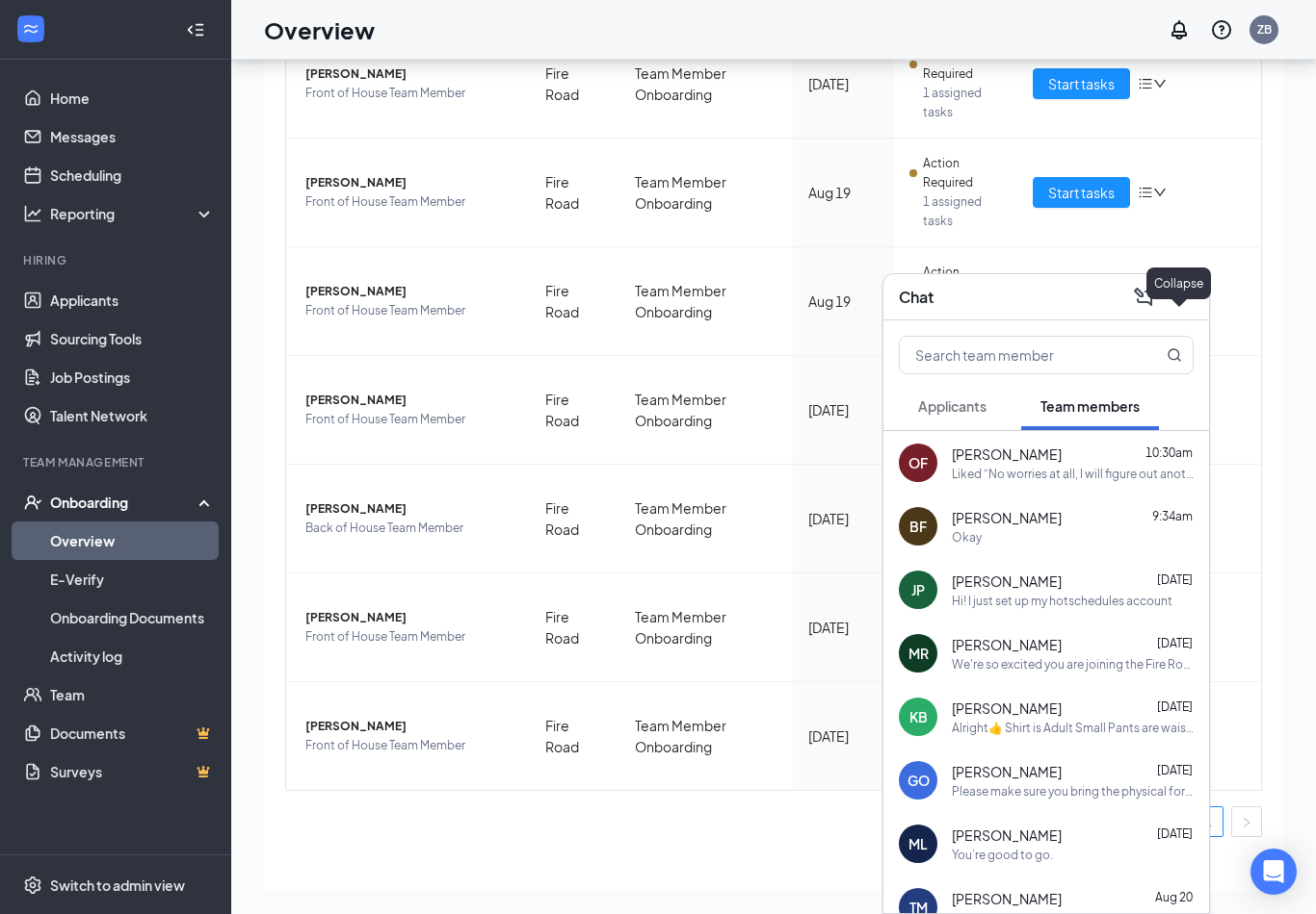
click at [1179, 289] on icon "ChevronDown" at bounding box center [1178, 298] width 23 height 23
